Goal: Transaction & Acquisition: Download file/media

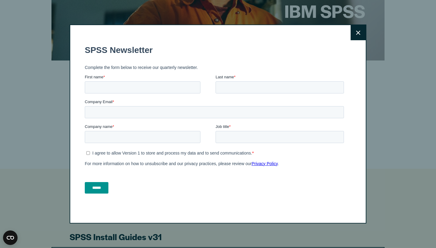
click at [363, 35] on button "Close" at bounding box center [358, 32] width 15 height 15
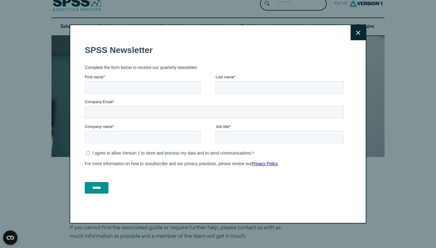
scroll to position [21, 0]
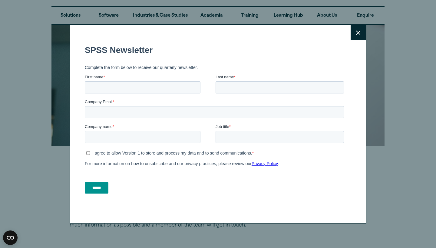
click at [358, 32] on icon at bounding box center [358, 33] width 4 height 4
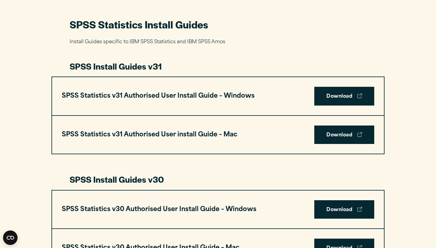
scroll to position [282, 0]
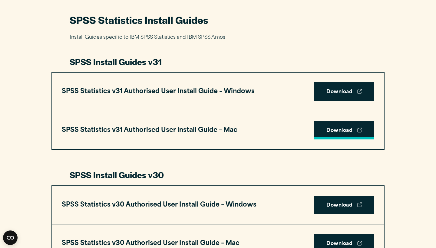
click at [331, 129] on link "Download" at bounding box center [344, 130] width 60 height 19
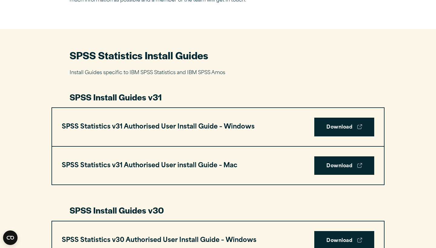
scroll to position [259, 0]
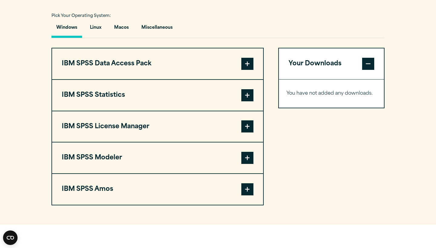
scroll to position [442, 0]
click at [134, 94] on button "IBM SPSS Statistics" at bounding box center [157, 95] width 211 height 31
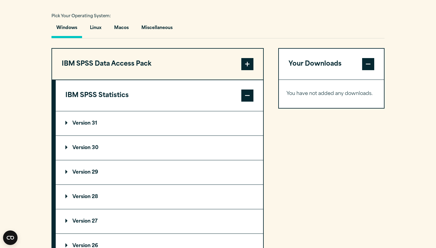
click at [144, 94] on button "IBM SPSS Statistics" at bounding box center [159, 95] width 207 height 31
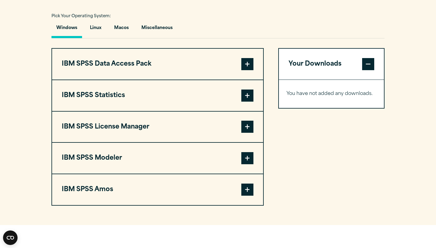
click at [247, 97] on span at bounding box center [247, 96] width 12 height 12
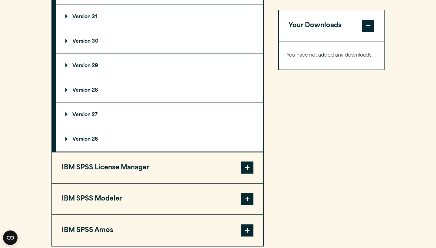
scroll to position [499, 0]
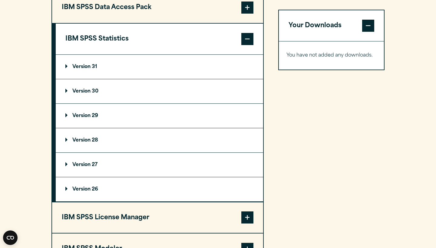
click at [96, 67] on p "Version 31" at bounding box center [81, 66] width 32 height 5
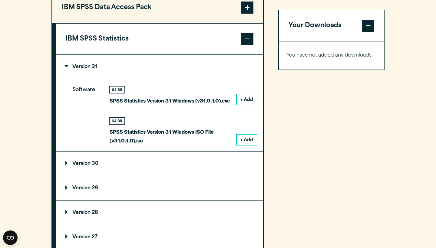
click at [167, 65] on summary "Version 31" at bounding box center [159, 67] width 207 height 24
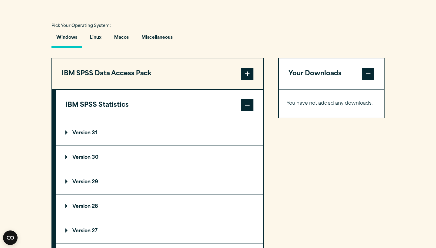
scroll to position [429, 0]
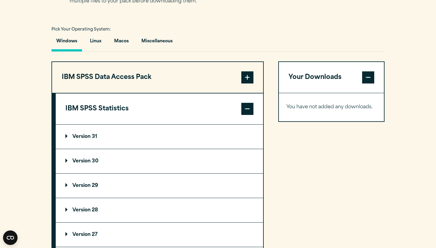
click at [247, 78] on span at bounding box center [247, 77] width 12 height 12
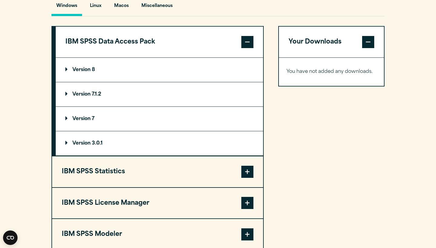
scroll to position [464, 0]
click at [143, 44] on button "IBM SPSS Data Access Pack" at bounding box center [159, 42] width 207 height 31
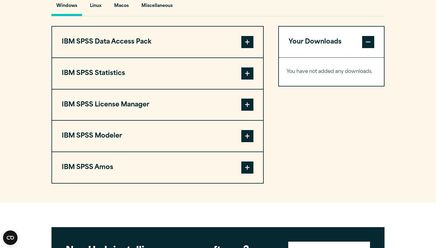
click at [143, 44] on button "IBM SPSS Data Access Pack" at bounding box center [157, 42] width 211 height 31
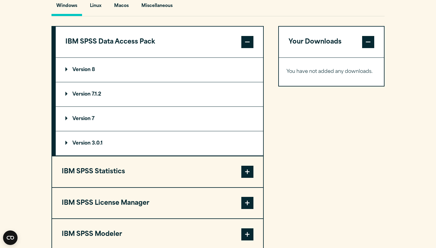
click at [95, 69] on p "Version 8" at bounding box center [80, 70] width 30 height 5
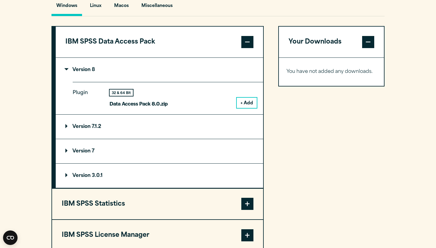
click at [244, 99] on button "+ Add" at bounding box center [247, 103] width 20 height 10
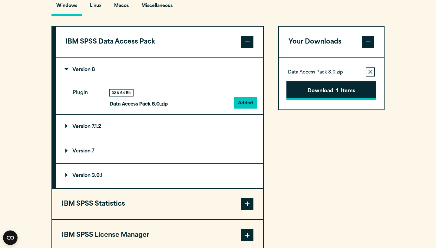
click at [323, 93] on button "Download 1 Items" at bounding box center [331, 90] width 90 height 19
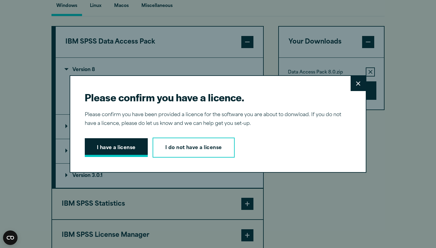
click at [125, 145] on button "I have a license" at bounding box center [116, 147] width 63 height 19
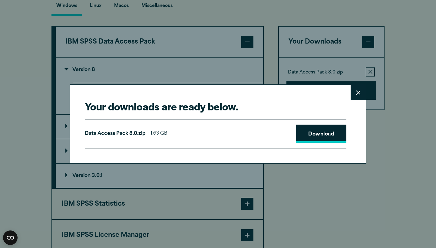
click at [316, 134] on link "Download" at bounding box center [321, 134] width 50 height 19
click at [359, 96] on button "Close" at bounding box center [358, 92] width 15 height 15
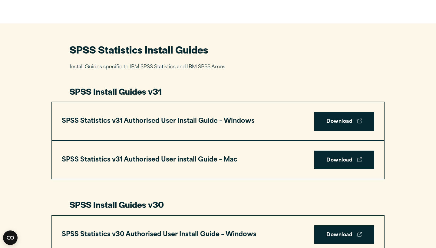
scroll to position [264, 0]
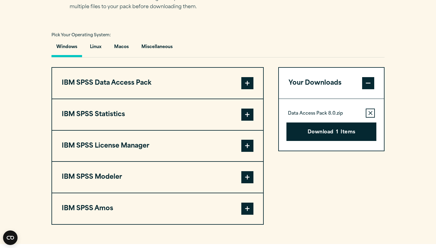
scroll to position [422, 0]
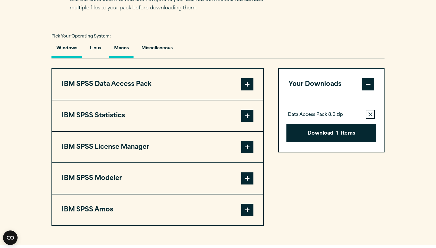
click at [124, 48] on button "Macos" at bounding box center [121, 49] width 24 height 17
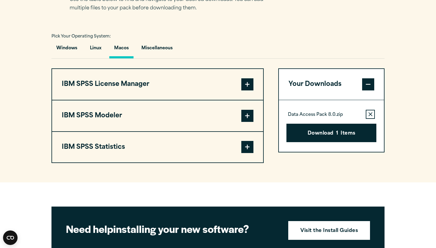
click at [137, 138] on button "IBM SPSS Statistics" at bounding box center [157, 147] width 211 height 31
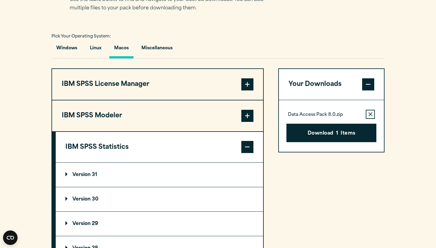
click at [125, 179] on summary "Version 31" at bounding box center [159, 175] width 207 height 24
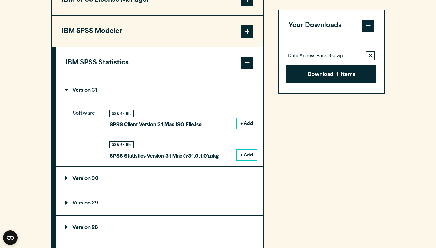
scroll to position [509, 0]
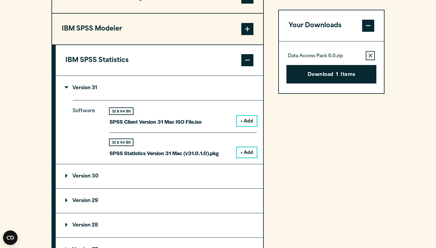
click at [244, 117] on button "+ Add" at bounding box center [247, 121] width 20 height 10
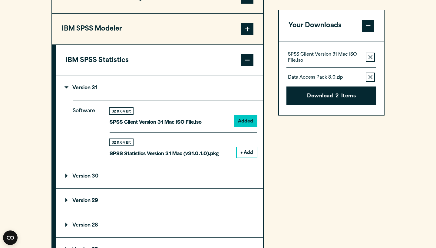
click at [367, 78] on button "Remove this item from your software download list" at bounding box center [370, 77] width 9 height 9
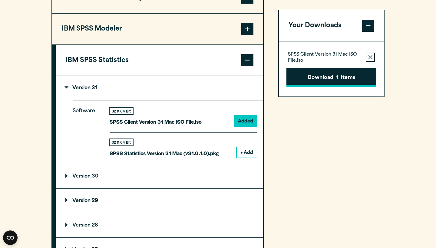
click at [315, 77] on button "Download 1 Items" at bounding box center [331, 77] width 90 height 19
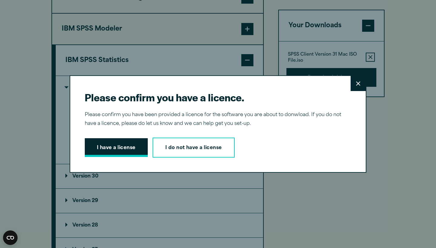
click at [110, 153] on button "I have a license" at bounding box center [116, 147] width 63 height 19
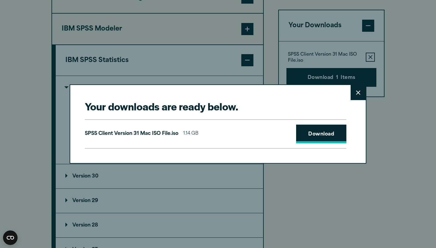
click at [312, 135] on link "Download" at bounding box center [321, 134] width 50 height 19
click at [355, 90] on button "Close" at bounding box center [358, 92] width 15 height 15
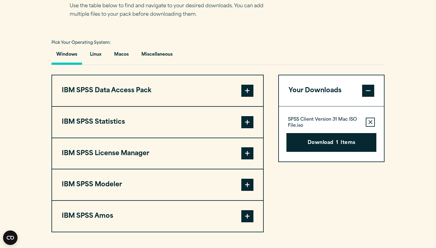
scroll to position [416, 0]
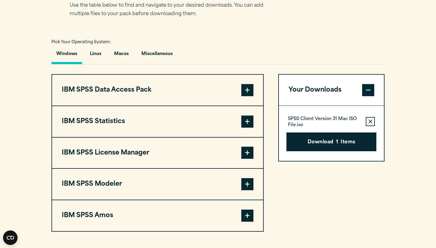
click at [152, 119] on button "IBM SPSS Statistics" at bounding box center [157, 121] width 211 height 31
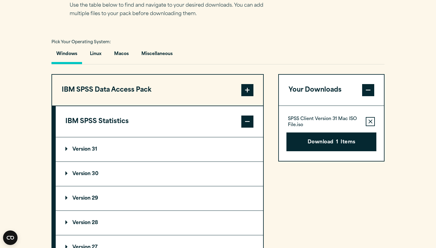
click at [152, 119] on button "IBM SPSS Statistics" at bounding box center [159, 121] width 207 height 31
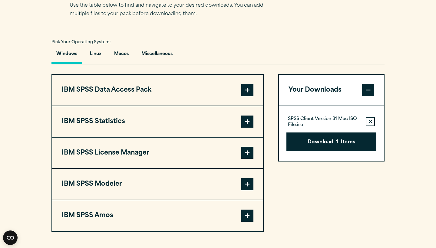
click at [251, 123] on span at bounding box center [247, 122] width 12 height 12
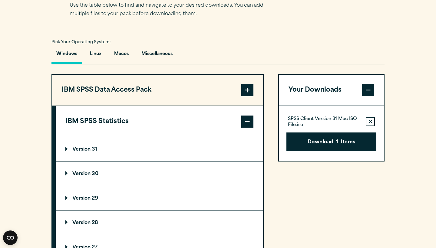
click at [370, 122] on icon "button" at bounding box center [370, 122] width 4 height 4
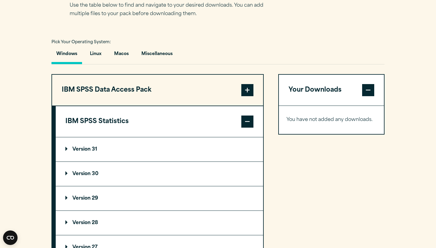
click at [97, 175] on p "Version 30" at bounding box center [81, 174] width 33 height 5
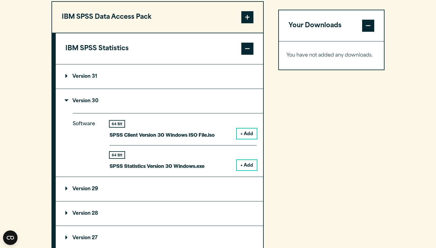
scroll to position [497, 0]
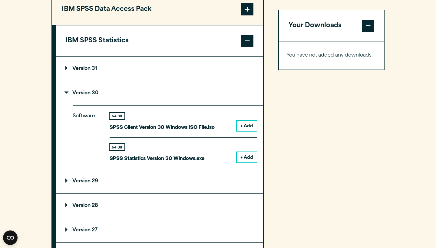
click at [246, 157] on button "+ Add" at bounding box center [247, 157] width 20 height 10
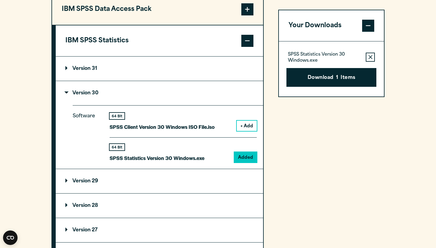
click at [249, 125] on button "+ Add" at bounding box center [247, 126] width 20 height 10
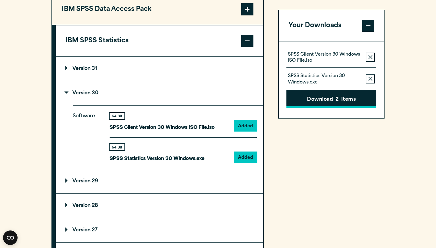
click at [301, 101] on button "Download 2 Items" at bounding box center [331, 99] width 90 height 19
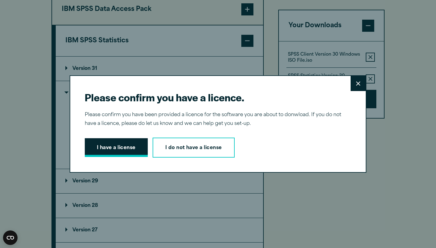
click at [129, 147] on button "I have a license" at bounding box center [116, 147] width 63 height 19
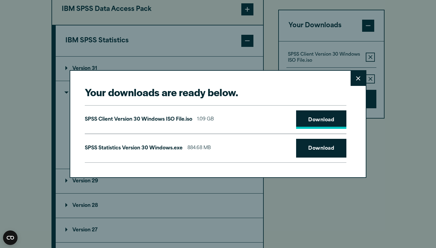
click at [310, 125] on link "Download" at bounding box center [321, 119] width 50 height 19
click at [307, 149] on link "Download" at bounding box center [321, 148] width 50 height 19
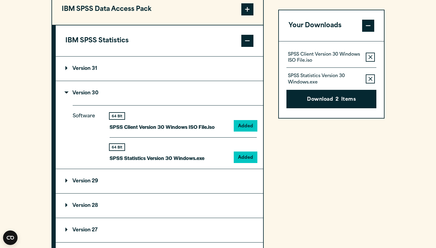
click at [375, 113] on div "Your downloads are ready below. Close SPSS Client Version 30 Windows ISO File.i…" at bounding box center [218, 124] width 436 height 248
